Goal: Find specific page/section: Find specific page/section

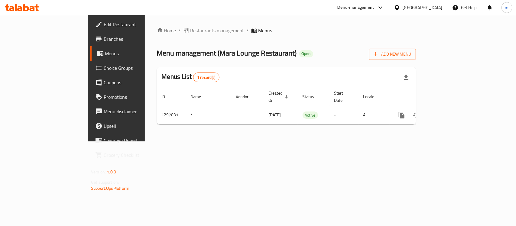
click at [26, 4] on icon at bounding box center [22, 7] width 34 height 7
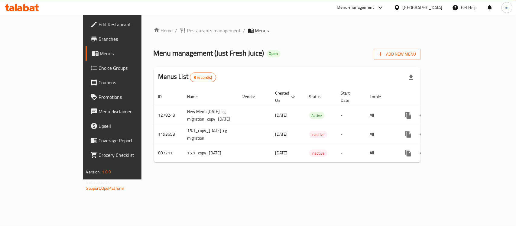
click at [25, 9] on icon at bounding box center [26, 7] width 6 height 7
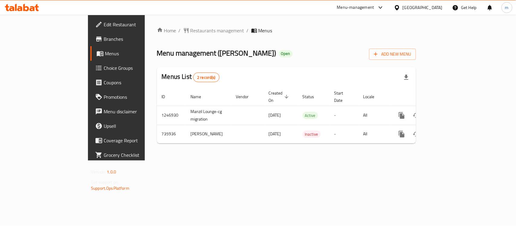
click at [15, 14] on div "Menu-management United Arab Emirates Get Help m" at bounding box center [258, 7] width 516 height 15
click at [20, 8] on icon at bounding box center [19, 8] width 5 height 5
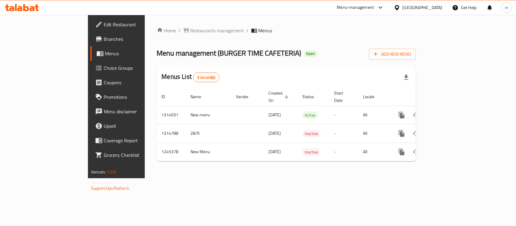
click at [40, 2] on div at bounding box center [22, 8] width 44 height 12
click at [25, 6] on icon at bounding box center [22, 7] width 34 height 7
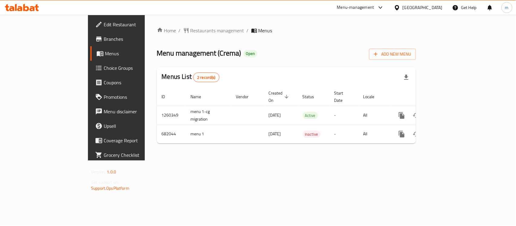
click at [28, 8] on icon at bounding box center [26, 7] width 6 height 7
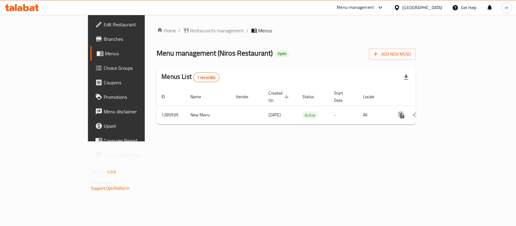
click at [29, 8] on icon at bounding box center [22, 7] width 34 height 7
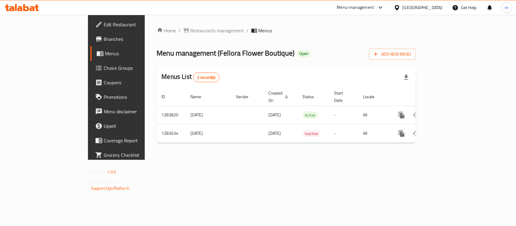
click at [29, 3] on div at bounding box center [22, 8] width 44 height 12
click at [25, 5] on icon at bounding box center [22, 7] width 34 height 7
drag, startPoint x: 0, startPoint y: 0, endPoint x: 32, endPoint y: 25, distance: 40.5
click at [104, 25] on span "Edit Restaurant" at bounding box center [137, 24] width 66 height 7
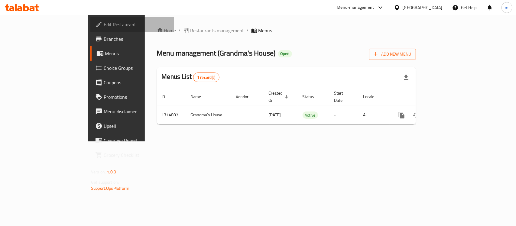
click at [104, 22] on span "Edit Restaurant" at bounding box center [137, 24] width 66 height 7
